Goal: Task Accomplishment & Management: Complete application form

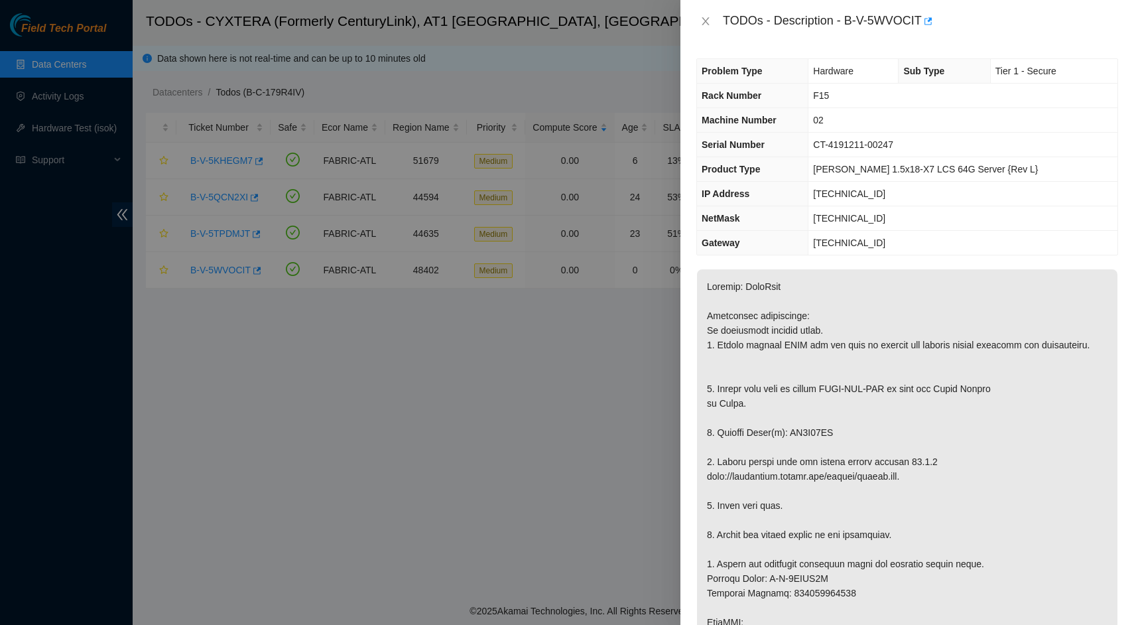
type textarea "Replaced Bad disk ZC1C68BC With new Disk Z1Z8ZV2K Rescued with latest version I…"
click at [853, 367] on p at bounding box center [907, 629] width 420 height 720
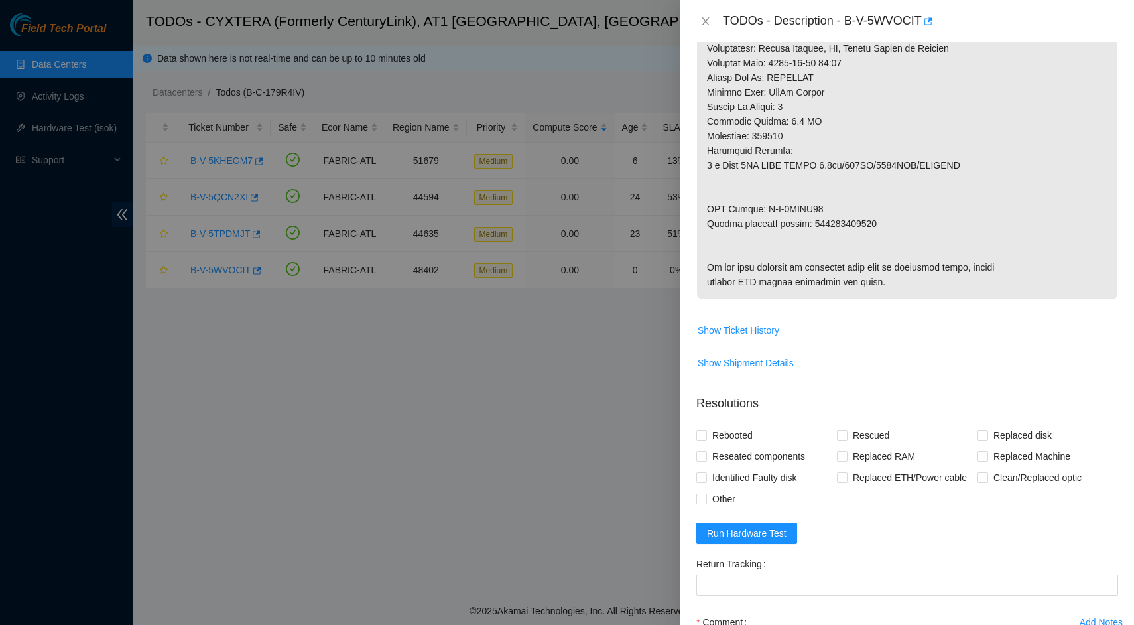
scroll to position [506, 0]
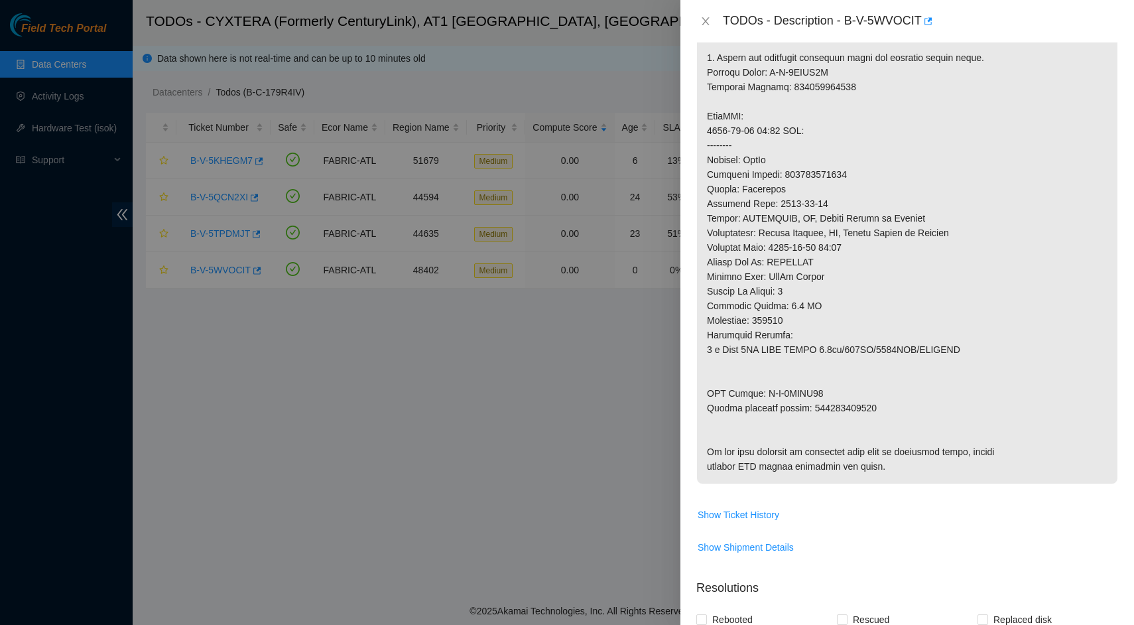
click at [880, 421] on p at bounding box center [907, 123] width 420 height 720
click at [850, 415] on p at bounding box center [907, 123] width 420 height 720
click at [850, 420] on p at bounding box center [907, 123] width 420 height 720
copy p "463470061770"
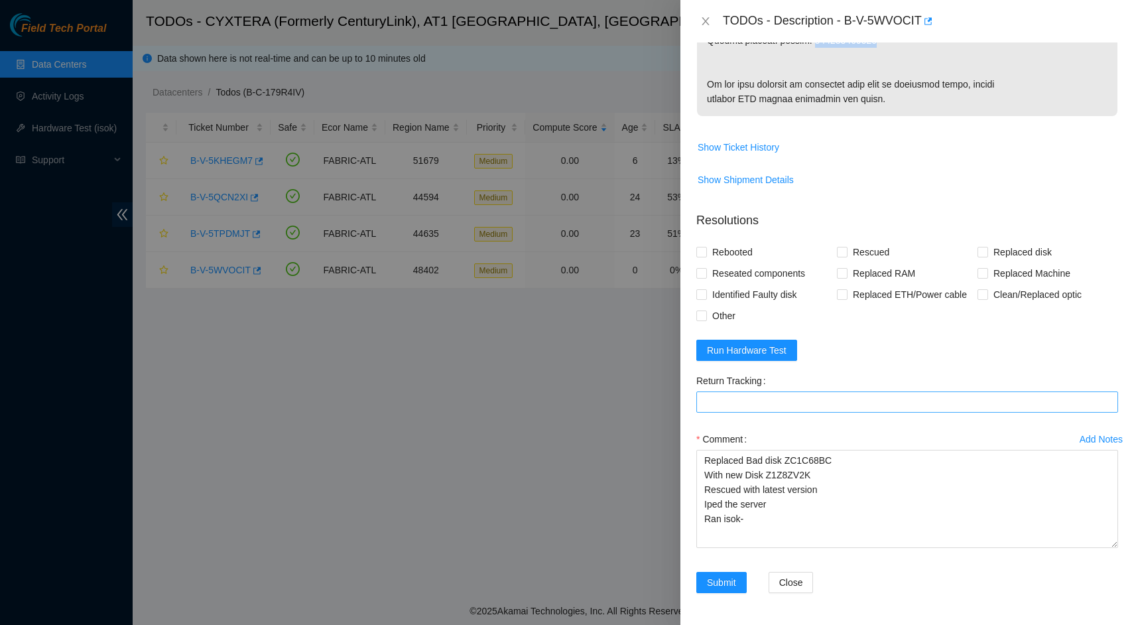
scroll to position [946, 0]
click at [848, 405] on Tracking "Return Tracking" at bounding box center [907, 401] width 422 height 21
paste Tracking "463470061770"
type Tracking "463470061770"
click at [732, 253] on span "Rebooted" at bounding box center [732, 251] width 51 height 21
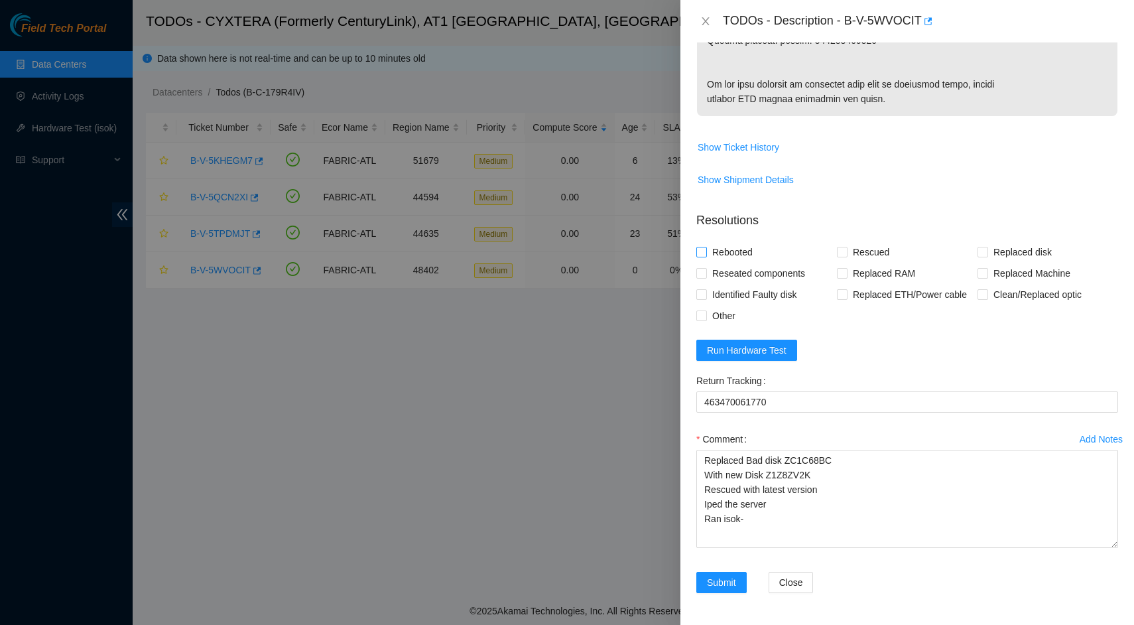
click at [706, 253] on input "Rebooted" at bounding box center [700, 251] width 9 height 9
checkbox input "true"
click at [884, 251] on span "Rescued" at bounding box center [871, 251] width 47 height 21
click at [846, 251] on input "Rescued" at bounding box center [841, 251] width 9 height 9
checkbox input "true"
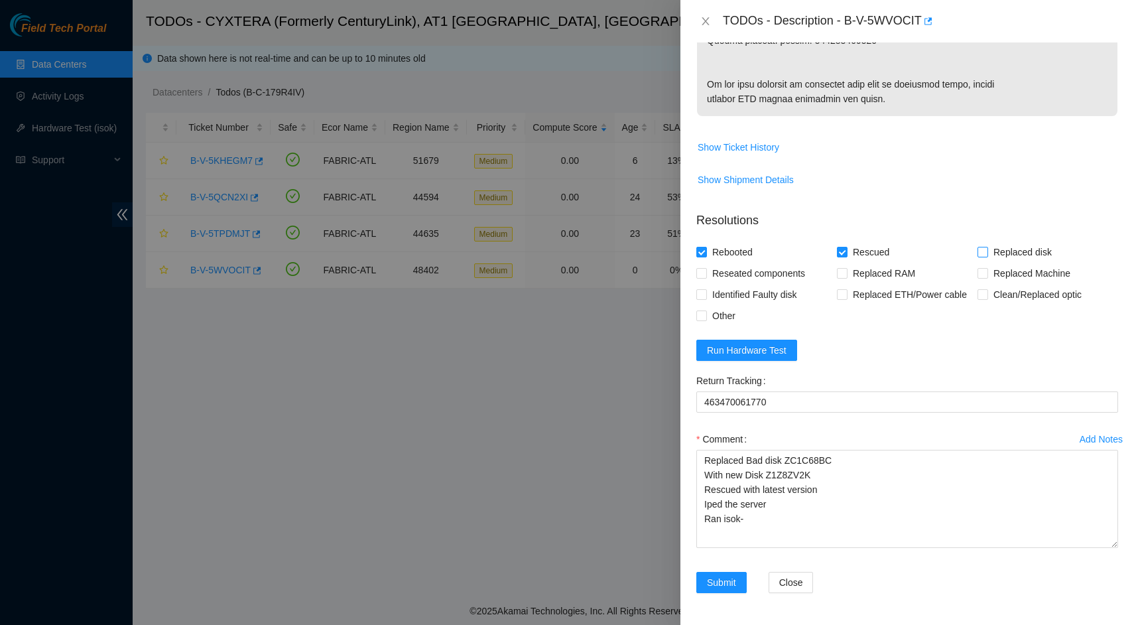
click at [992, 249] on span "Replaced disk" at bounding box center [1022, 251] width 69 height 21
click at [987, 249] on input "Replaced disk" at bounding box center [981, 251] width 9 height 9
checkbox input "true"
click at [751, 348] on span "Run Hardware Test" at bounding box center [747, 350] width 80 height 15
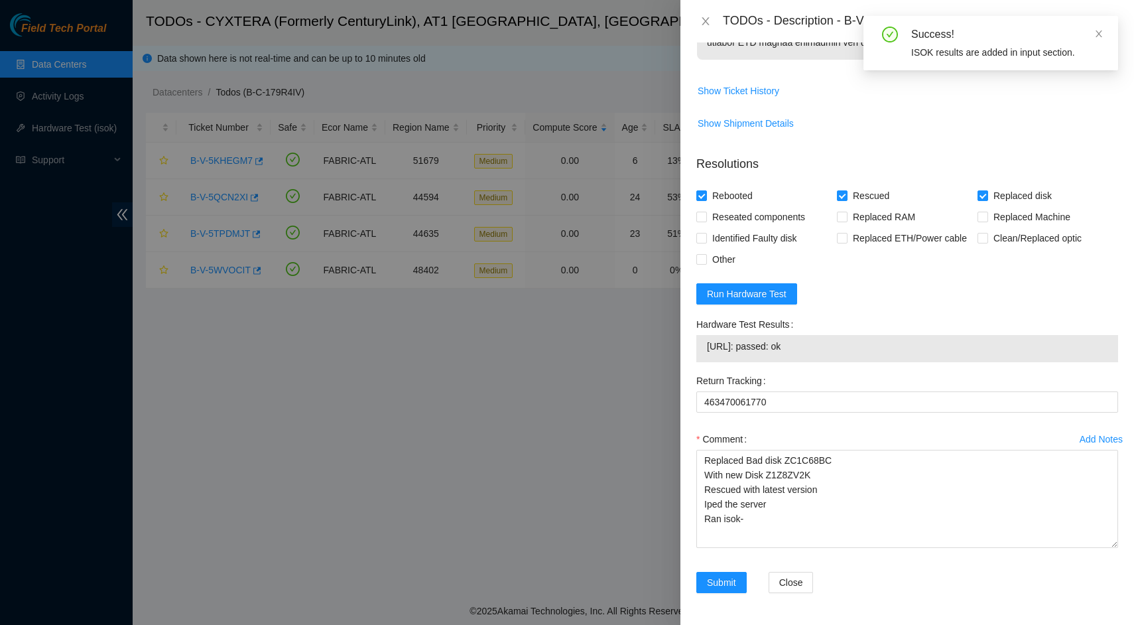
drag, startPoint x: 816, startPoint y: 405, endPoint x: 708, endPoint y: 403, distance: 107.5
click at [708, 353] on span "[URL]: passed: ok" at bounding box center [907, 346] width 401 height 15
copy span "[URL]: passed: ok"
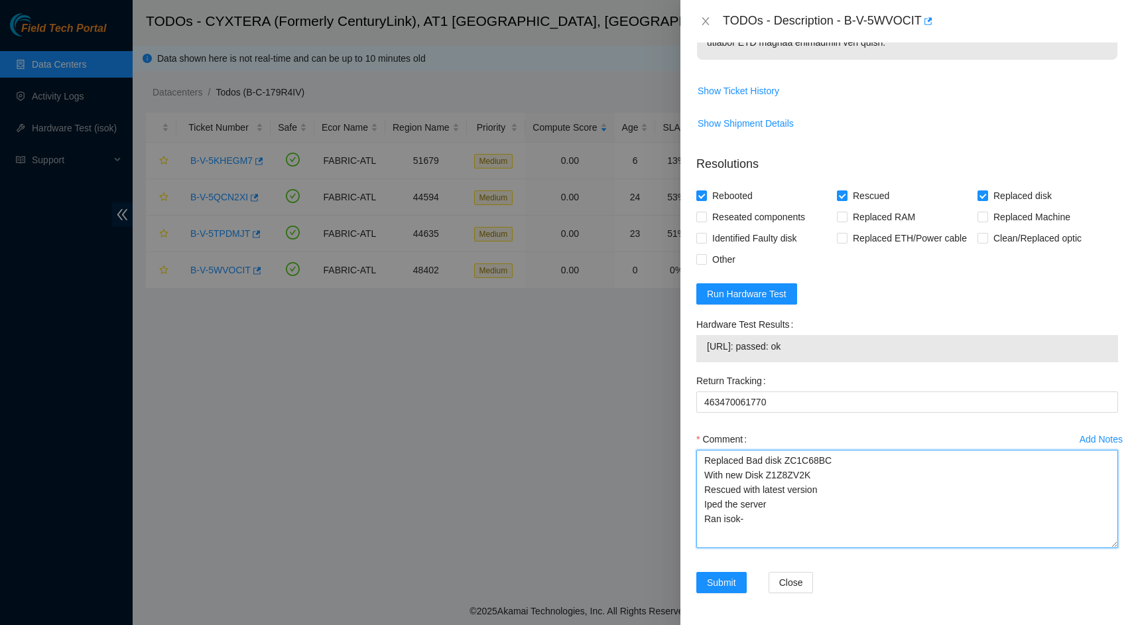
click at [761, 548] on textarea "Replaced Bad disk ZC1C68BC With new Disk Z1Z8ZV2K Rescued with latest version I…" at bounding box center [907, 499] width 422 height 98
paste textarea "[URL]: passed: ok"
type textarea "Replaced Bad disk ZC1C68BC With new Disk Z1Z8ZV2K Rescued with latest version I…"
click at [727, 580] on span "Submit" at bounding box center [721, 582] width 29 height 15
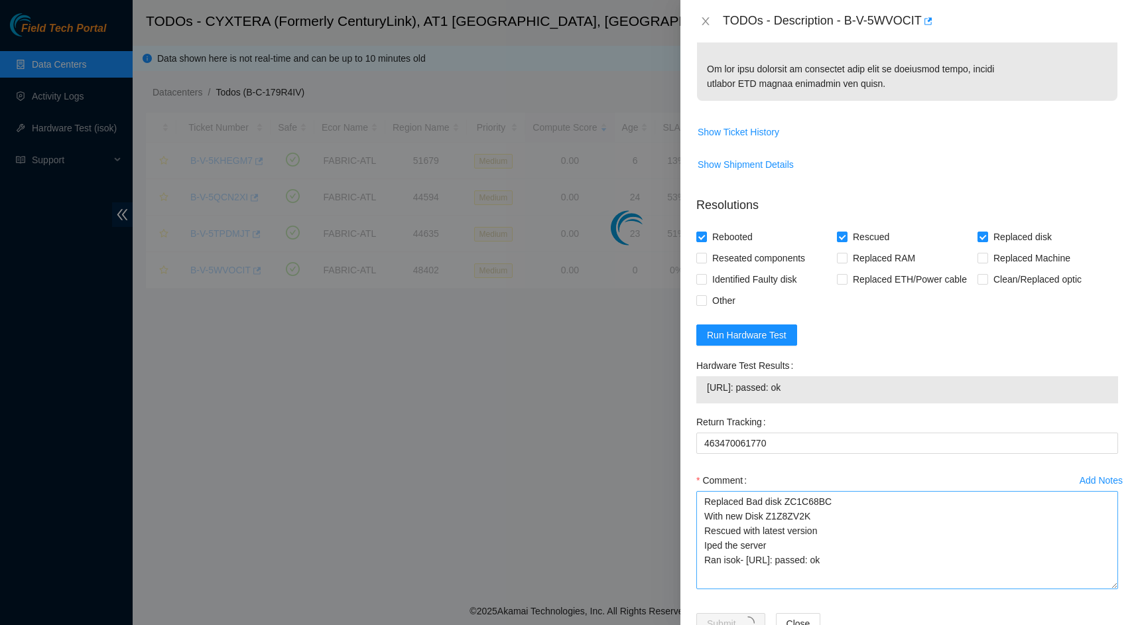
scroll to position [73, 0]
